Goal: Task Accomplishment & Management: Manage account settings

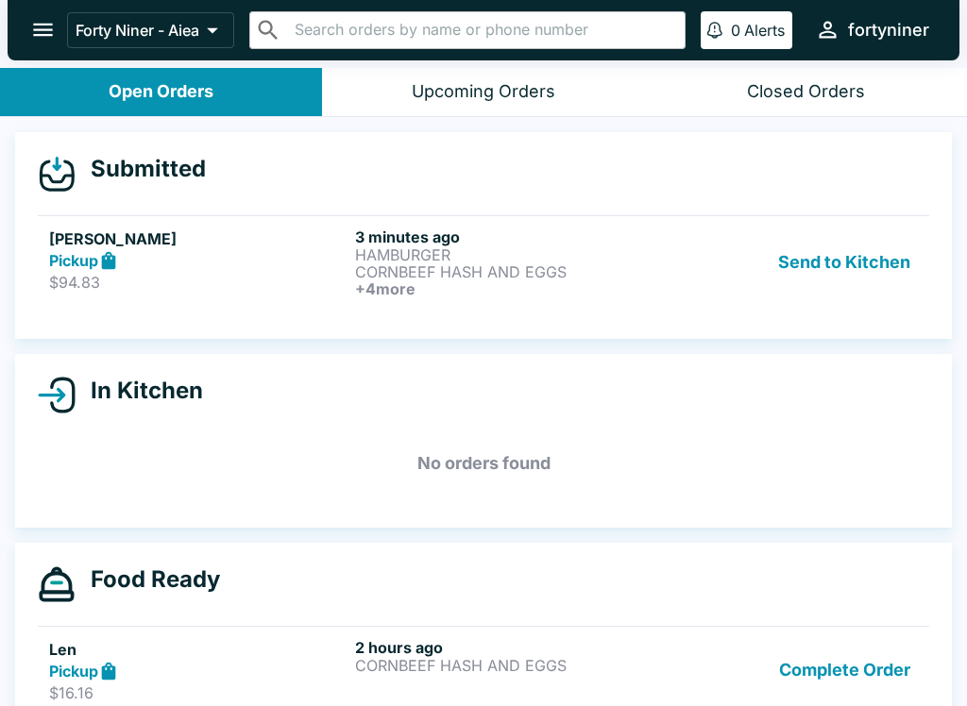
click at [163, 293] on div "Brendon Fujisawa Pickup $94.83" at bounding box center [198, 263] width 298 height 70
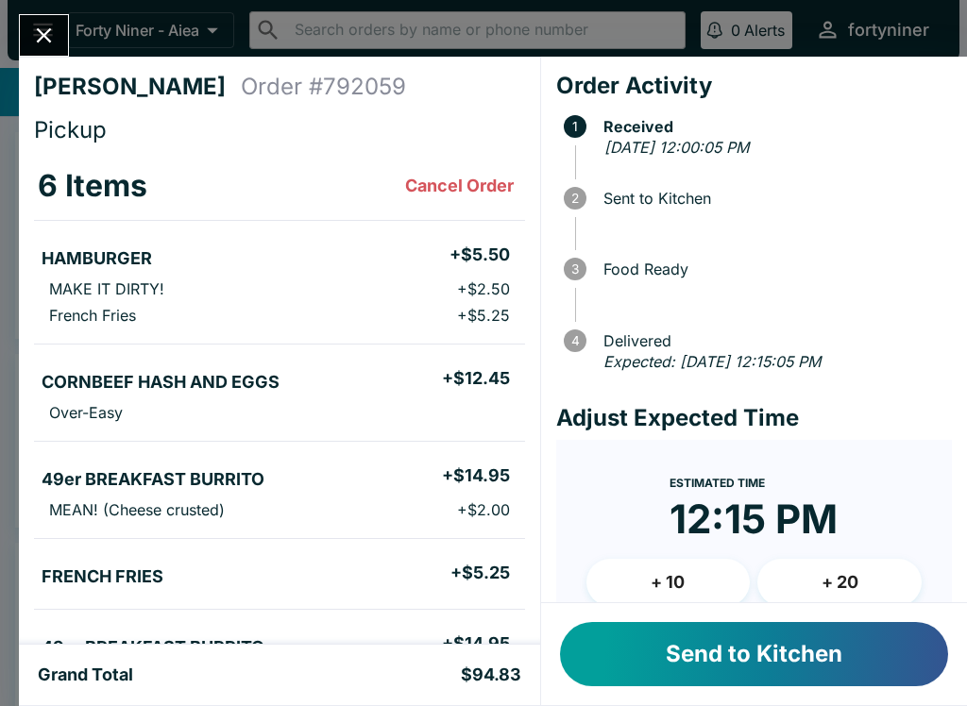
click at [686, 647] on button "Send to Kitchen" at bounding box center [754, 654] width 388 height 64
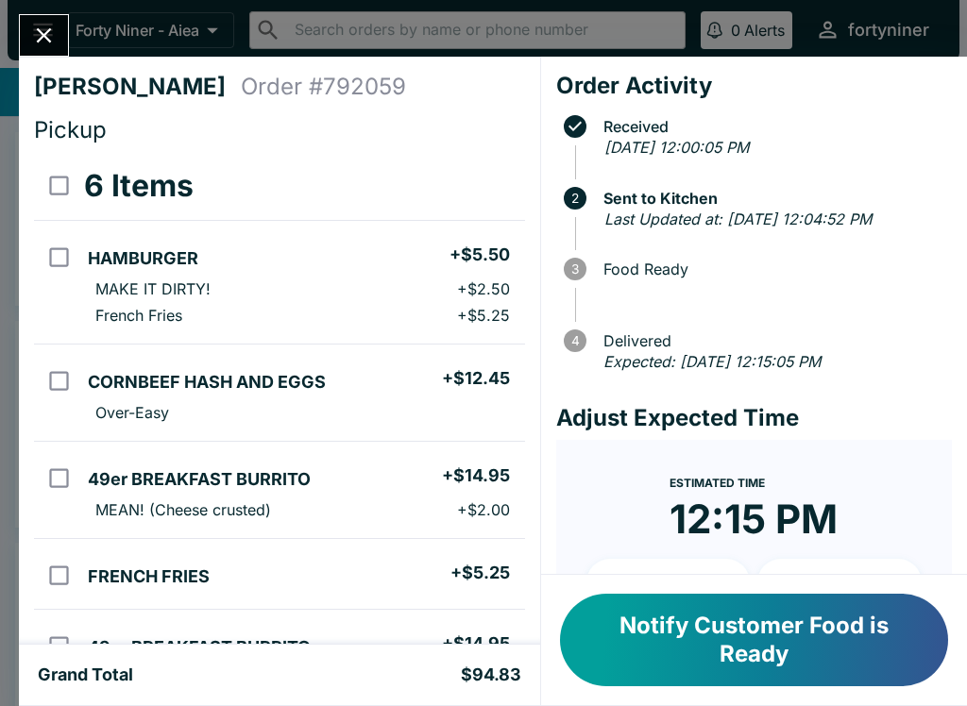
click at [49, 39] on icon "Close" at bounding box center [44, 36] width 26 height 26
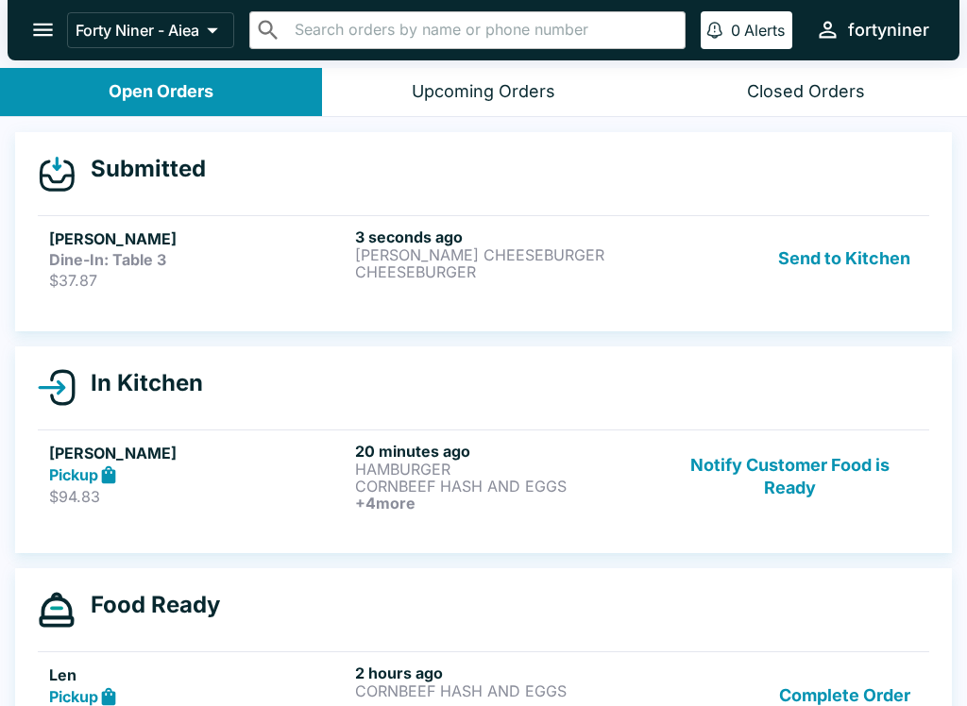
click at [213, 252] on div "Dine-In: Table 3" at bounding box center [198, 259] width 298 height 19
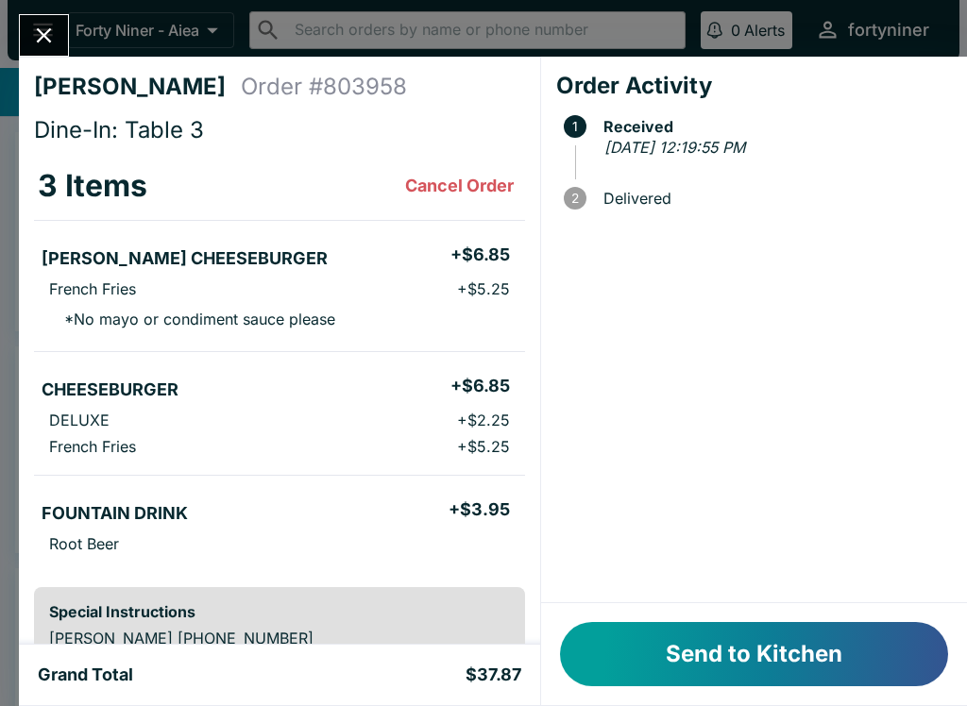
click at [759, 648] on button "Send to Kitchen" at bounding box center [754, 654] width 388 height 64
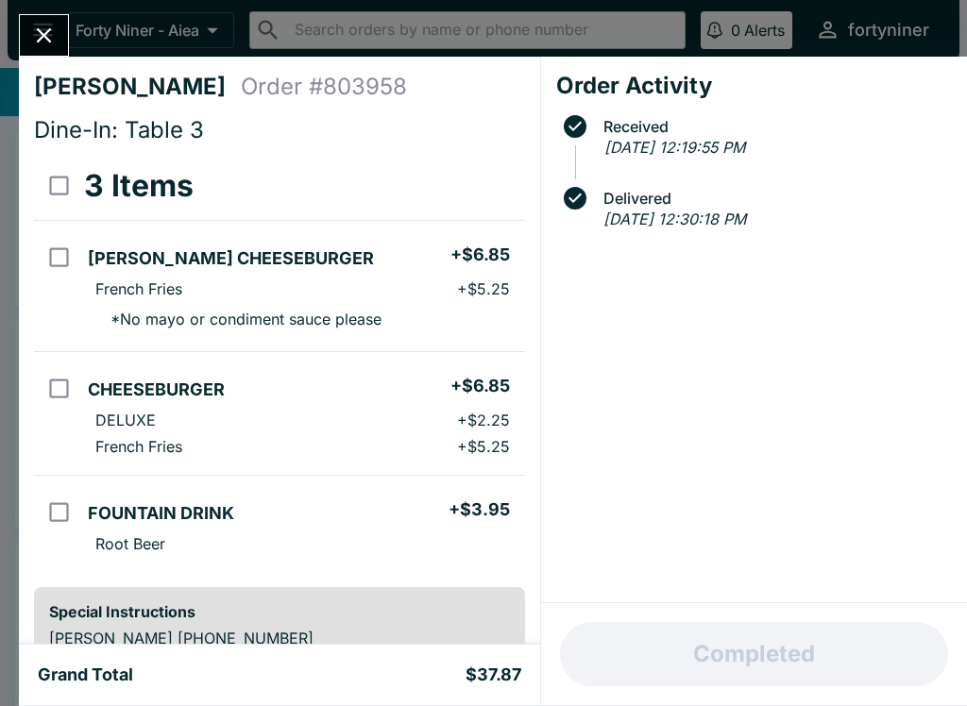
click at [21, 27] on button "Close" at bounding box center [44, 35] width 48 height 41
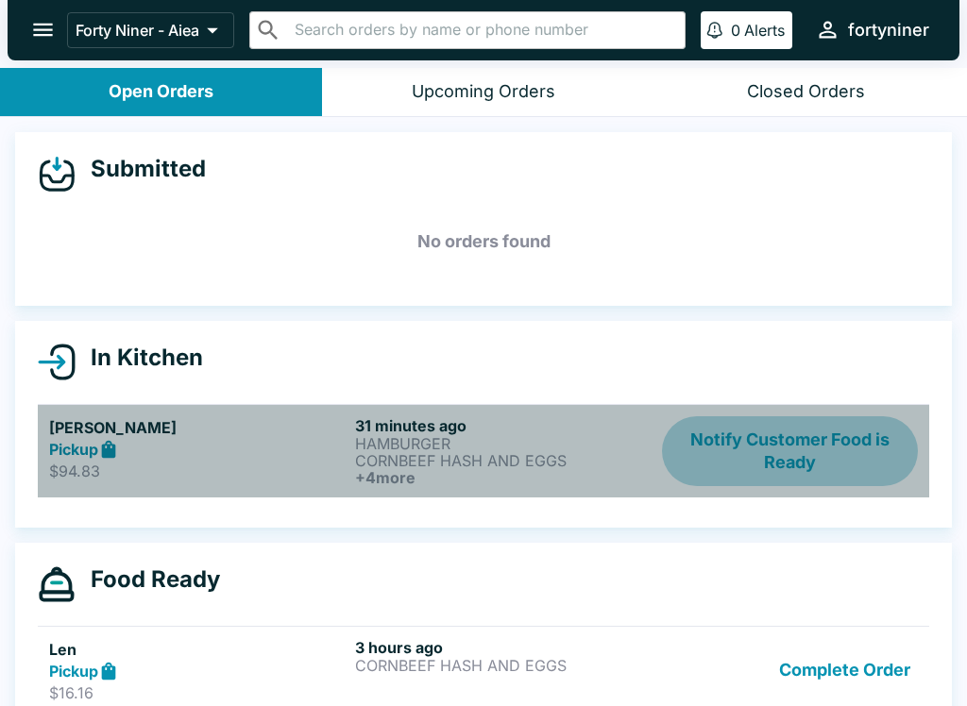
click at [768, 441] on button "Notify Customer Food is Ready" at bounding box center [790, 452] width 256 height 70
